Goal: Communication & Community: Ask a question

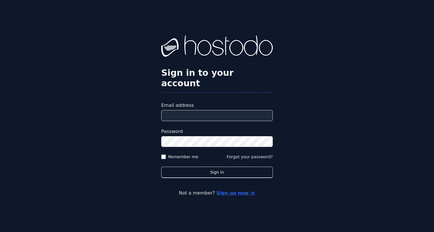
click at [190, 110] on input "Email address" at bounding box center [216, 115] width 111 height 11
type input "**********"
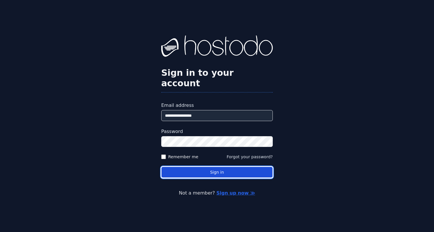
click at [197, 167] on button "Sign in" at bounding box center [216, 172] width 111 height 11
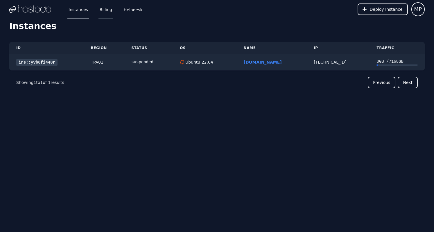
click at [102, 10] on link "Billing" at bounding box center [105, 9] width 15 height 19
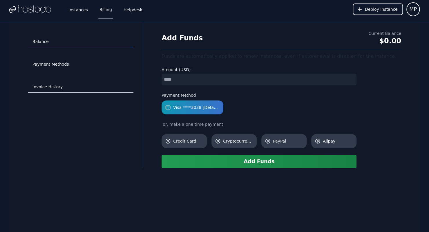
click at [59, 88] on link "Invoice History" at bounding box center [81, 87] width 106 height 11
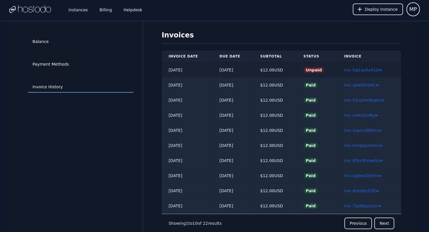
click at [355, 73] on td "inv::hg1ay6u41d ≫" at bounding box center [369, 69] width 64 height 15
click at [354, 71] on link "inv::hg1ay6u41d ≫" at bounding box center [363, 70] width 38 height 5
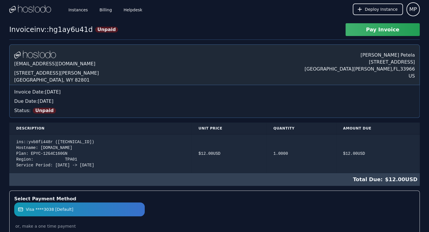
click at [379, 30] on button "Pay Invoice" at bounding box center [383, 29] width 74 height 13
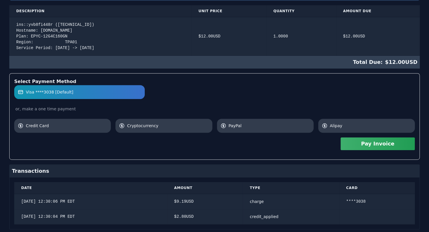
scroll to position [132, 0]
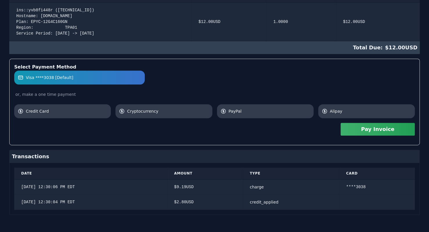
click at [372, 130] on button "Pay Invoice" at bounding box center [378, 129] width 74 height 13
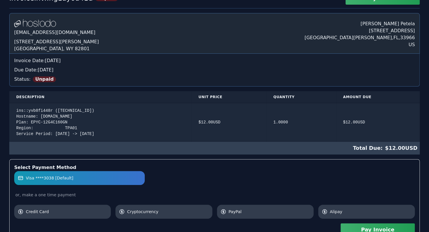
scroll to position [0, 0]
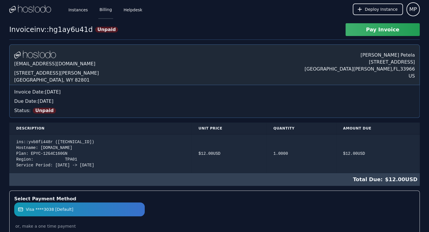
click at [105, 8] on link "Billing" at bounding box center [105, 9] width 15 height 19
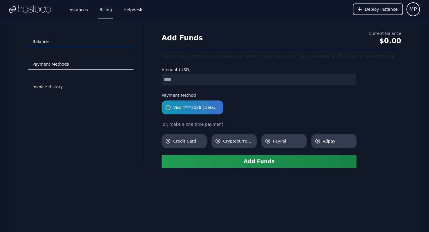
click at [59, 62] on link "Payment Methods" at bounding box center [81, 64] width 106 height 11
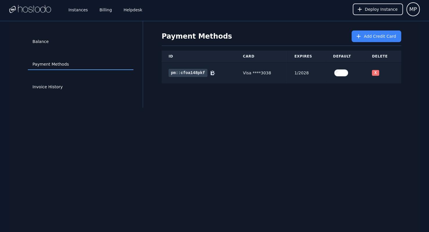
click at [378, 71] on button "X" at bounding box center [375, 73] width 7 height 6
click at [376, 71] on button "X" at bounding box center [375, 73] width 7 height 6
click at [374, 73] on button "X" at bounding box center [375, 73] width 7 height 6
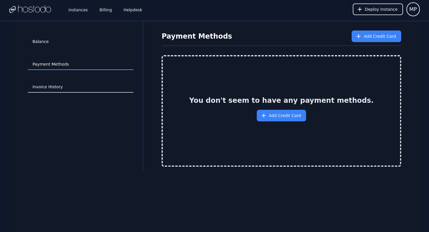
click at [40, 88] on link "Invoice History" at bounding box center [81, 87] width 106 height 11
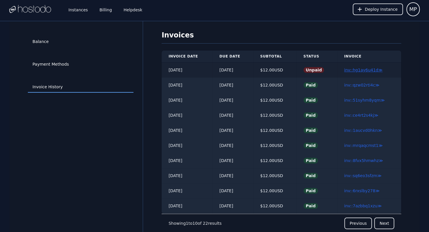
click at [354, 70] on link "inv::hg1ay6u41d ≫" at bounding box center [363, 70] width 38 height 5
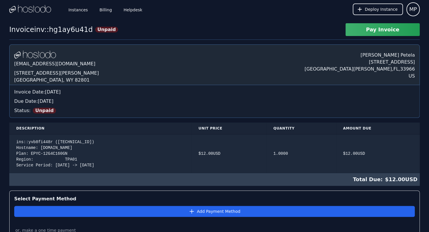
scroll to position [136, 0]
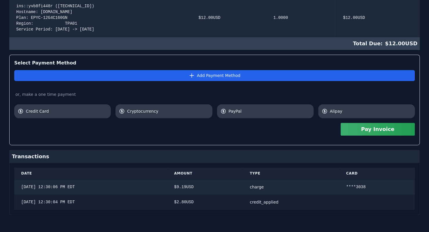
click at [264, 200] on div "credit_applied" at bounding box center [291, 202] width 82 height 6
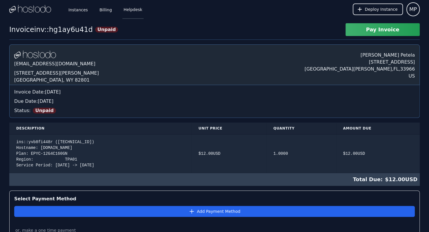
click at [128, 11] on link "Helpdesk" at bounding box center [132, 9] width 21 height 19
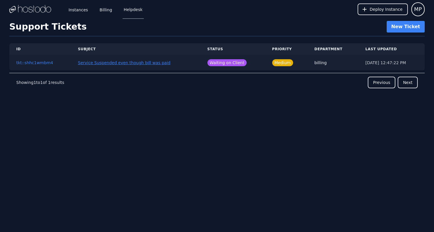
click at [125, 63] on link "Service Suspended even though bill was paid" at bounding box center [124, 62] width 92 height 5
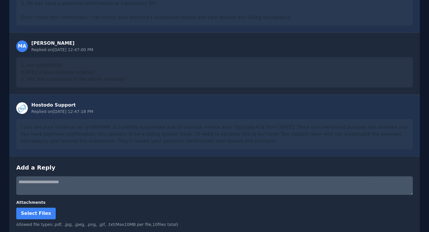
scroll to position [280, 0]
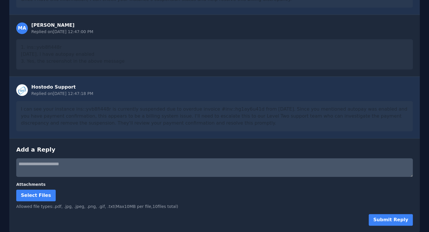
click at [70, 107] on div "I can see your instance ins::yvb8fi448r is currently suspended due to overdue i…" at bounding box center [214, 116] width 397 height 30
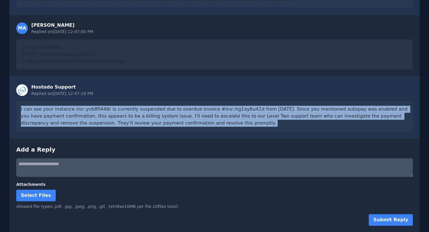
click at [70, 107] on div "I can see your instance ins::yvb8fi448r is currently suspended due to overdue i…" at bounding box center [214, 116] width 397 height 30
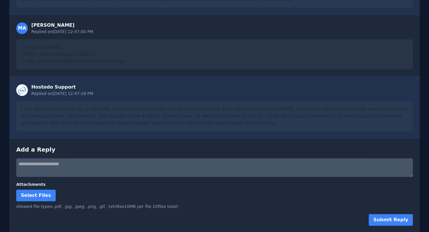
click at [69, 165] on textarea at bounding box center [214, 167] width 397 height 19
click at [142, 109] on div "I can see your instance ins::yvb8fi448r is currently suspended due to overdue i…" at bounding box center [214, 116] width 397 height 30
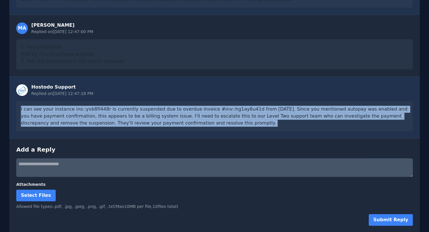
click at [142, 109] on div "I can see your instance ins::yvb8fi448r is currently suspended due to overdue i…" at bounding box center [214, 116] width 397 height 30
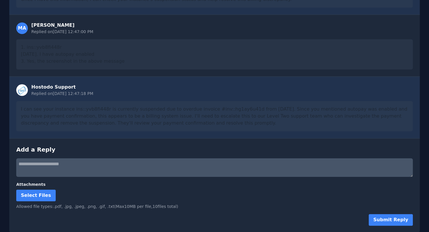
click at [51, 169] on textarea at bounding box center [214, 167] width 397 height 19
type textarea "**********"
click at [389, 220] on button "Submit Reply" at bounding box center [391, 220] width 44 height 12
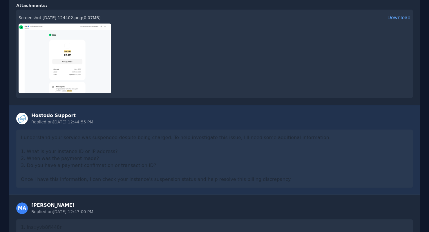
scroll to position [0, 0]
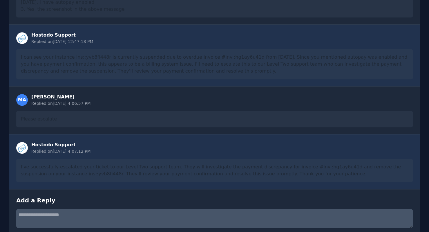
scroll to position [382, 0]
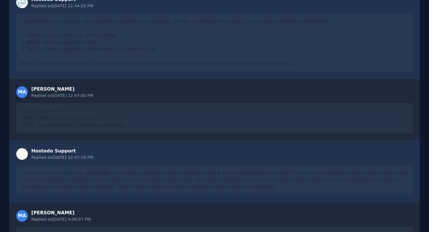
scroll to position [382, 0]
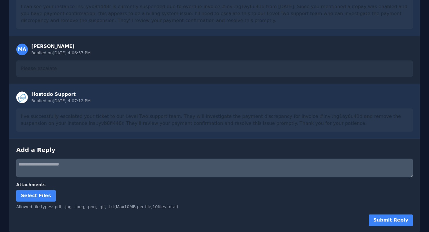
click at [49, 117] on div "I've successfully escalated your ticket to our Level Two support team. They wil…" at bounding box center [214, 119] width 397 height 23
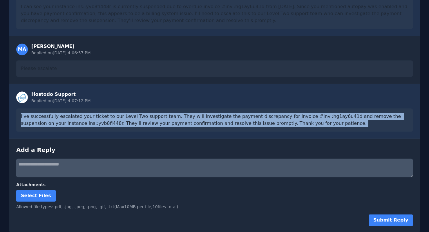
click at [49, 117] on div "I've successfully escalated your ticket to our Level Two support team. They wil…" at bounding box center [214, 119] width 397 height 23
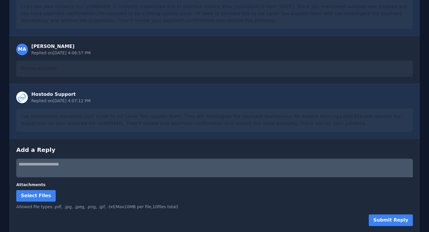
click at [49, 117] on div "I've successfully escalated your ticket to our Level Two support team. They wil…" at bounding box center [214, 119] width 397 height 23
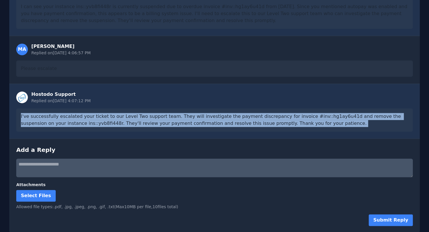
click at [49, 117] on div "I've successfully escalated your ticket to our Level Two support team. They wil…" at bounding box center [214, 119] width 397 height 23
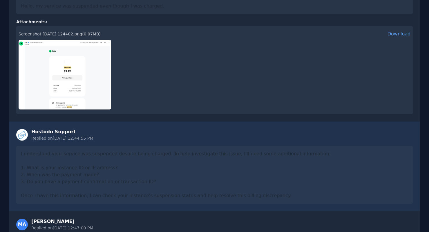
scroll to position [0, 0]
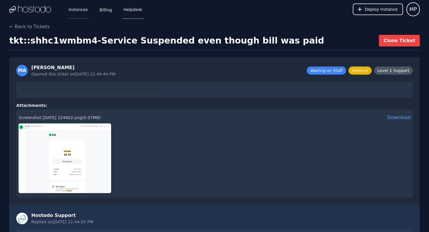
click at [81, 12] on link "Instances" at bounding box center [78, 9] width 22 height 19
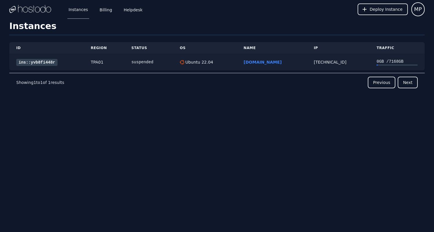
click at [44, 61] on link "ins::yvb8fi448r" at bounding box center [36, 62] width 41 height 7
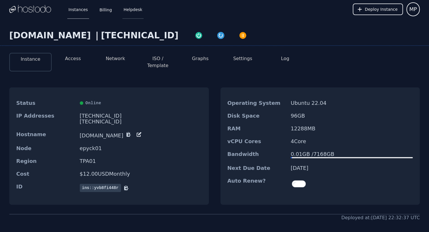
click at [126, 11] on link "Helpdesk" at bounding box center [132, 9] width 21 height 19
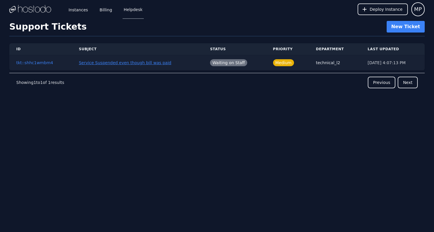
click at [138, 62] on link "Service Suspended even though bill was paid" at bounding box center [125, 62] width 92 height 5
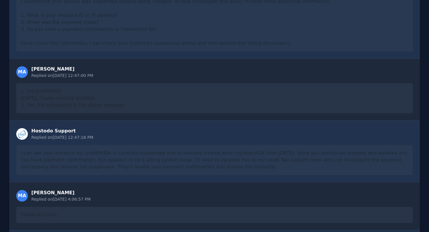
scroll to position [382, 0]
